Goal: Task Accomplishment & Management: Manage account settings

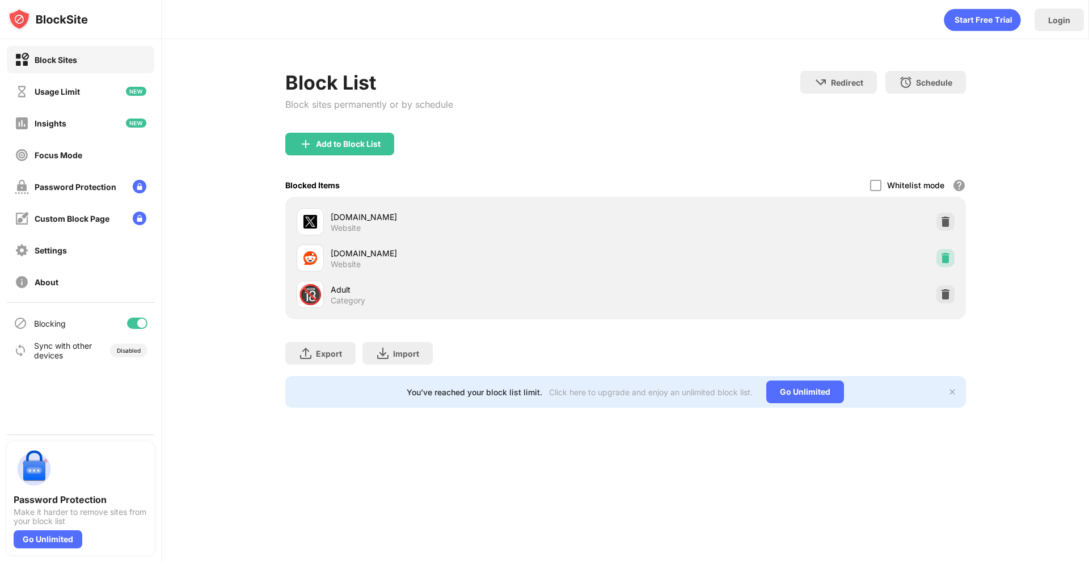
click at [947, 258] on img at bounding box center [945, 257] width 11 height 11
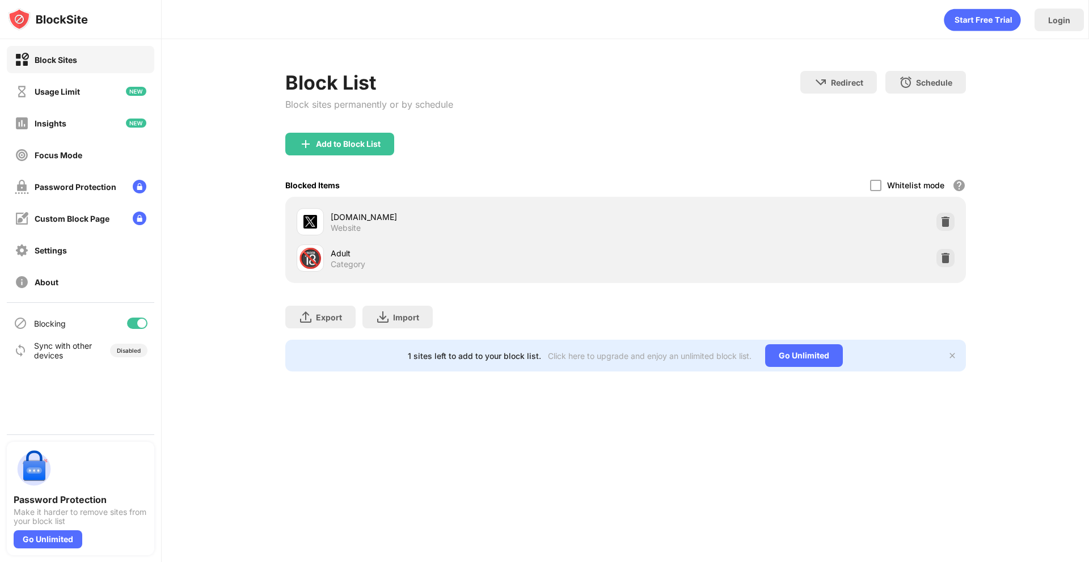
click at [637, 93] on div "Block List Block sites permanently or by schedule Redirect Choose a site to be …" at bounding box center [625, 102] width 681 height 62
click at [327, 138] on div "Add to Block List" at bounding box center [339, 144] width 109 height 23
click at [597, 109] on div "Block List Block sites permanently or by schedule Redirect Choose a site to be …" at bounding box center [625, 102] width 681 height 62
click at [315, 163] on div "Add to Block List" at bounding box center [625, 153] width 681 height 41
click at [345, 142] on div "Add to Block List" at bounding box center [348, 144] width 65 height 9
